Goal: Obtain resource: Download file/media

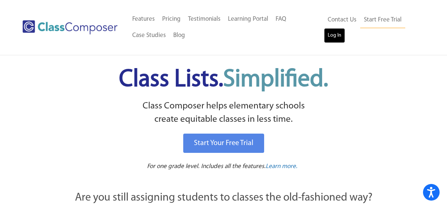
click at [334, 32] on link "Log In" at bounding box center [334, 35] width 21 height 15
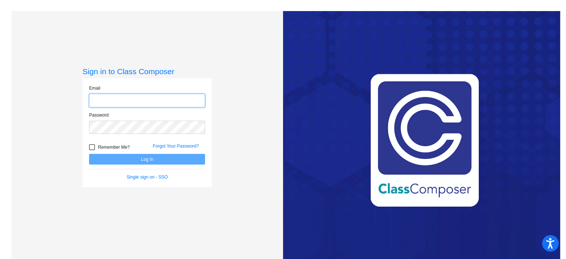
type input "[EMAIL_ADDRESS][DOMAIN_NAME]"
click at [128, 159] on button "Log In" at bounding box center [147, 159] width 116 height 11
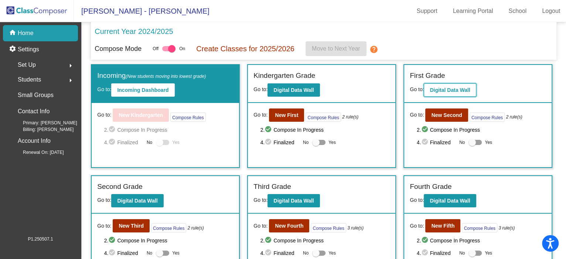
click at [449, 88] on b "Digital Data Wall" at bounding box center [449, 90] width 40 height 6
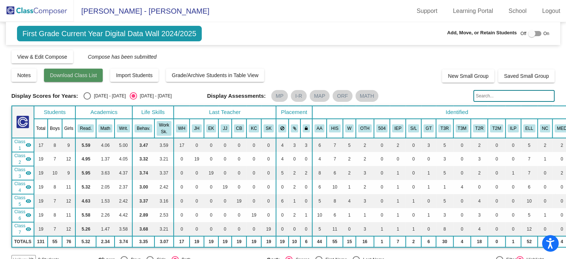
click at [77, 73] on span "Download Class List" at bounding box center [73, 75] width 47 height 6
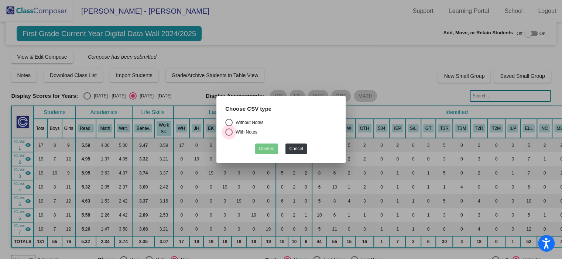
click at [227, 132] on div "Select an option" at bounding box center [228, 131] width 7 height 7
click at [229, 136] on input "With Notes" at bounding box center [229, 136] width 0 height 0
radio input "true"
click at [268, 149] on button "Confirm" at bounding box center [266, 149] width 23 height 11
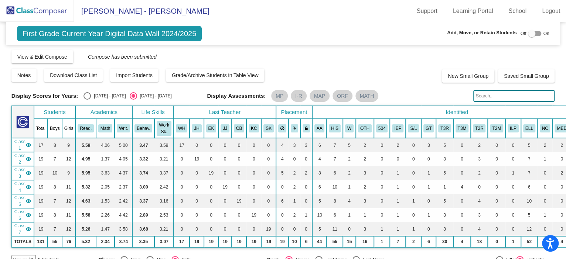
click at [250, 30] on div "First Grade Current Year Digital Data Wall 2024/2025 Add, Move, or Retain Stude…" at bounding box center [283, 33] width 554 height 23
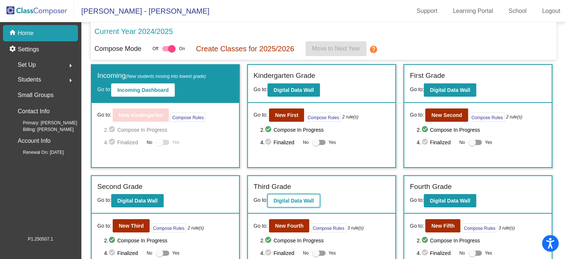
click at [299, 199] on b "Digital Data Wall" at bounding box center [293, 201] width 40 height 6
